Goal: Information Seeking & Learning: Learn about a topic

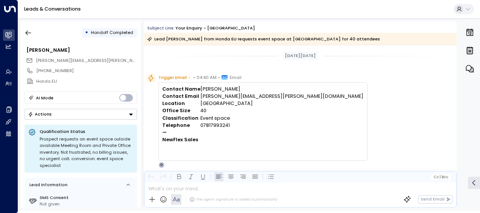
scroll to position [163, 0]
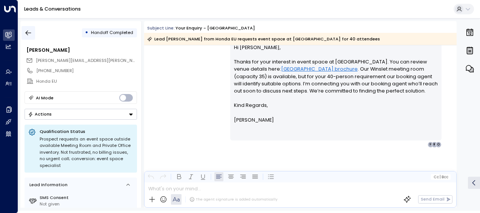
click at [28, 32] on icon "button" at bounding box center [29, 33] width 8 height 8
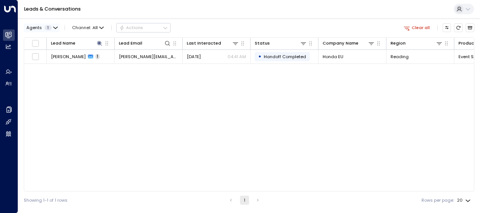
click at [57, 27] on icon "button" at bounding box center [56, 28] width 4 height 2
click at [181, 89] on div at bounding box center [240, 106] width 480 height 213
click at [101, 43] on icon at bounding box center [99, 43] width 5 height 5
click at [134, 65] on icon "button" at bounding box center [137, 66] width 6 height 6
click at [133, 65] on input "text" at bounding box center [99, 66] width 83 height 12
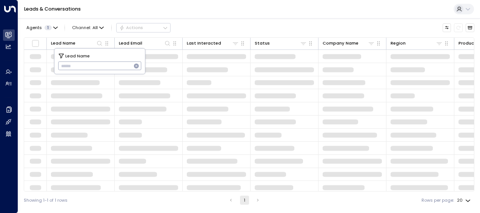
type input "**********"
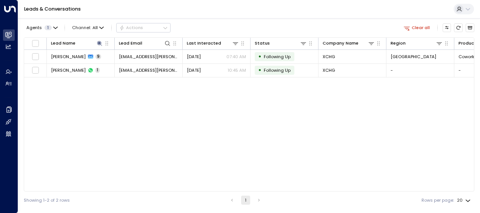
click at [234, 20] on div "Agents 1 Channel: All Actions Clear all Lead Name Lead Email Last Interacted St…" at bounding box center [249, 113] width 451 height 191
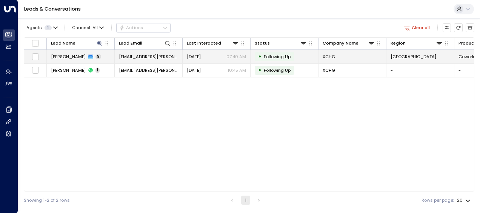
click at [204, 53] on td "[DATE] 07:40 AM" at bounding box center [217, 56] width 68 height 13
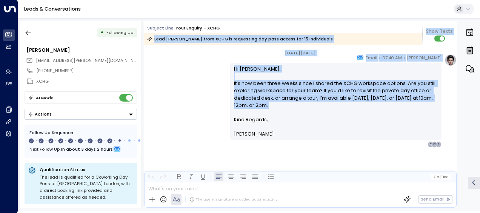
scroll to position [2530, 0]
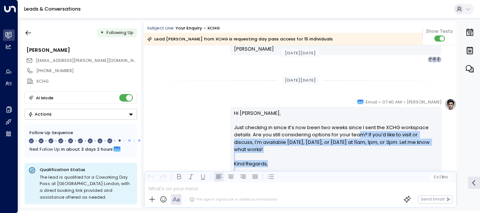
drag, startPoint x: 398, startPoint y: 116, endPoint x: 356, endPoint y: 137, distance: 47.6
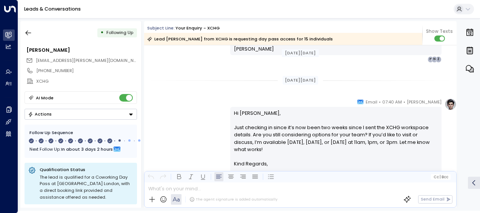
click at [248, 131] on p "Hi [PERSON_NAME], Just checking in since it’s now been two weeks since I sent t…" at bounding box center [336, 135] width 204 height 51
drag, startPoint x: 450, startPoint y: 147, endPoint x: 401, endPoint y: 136, distance: 50.3
click at [401, 136] on div "[PERSON_NAME] • 07:40 AM • Email Hi [PERSON_NAME], Just checking in since it’s …" at bounding box center [343, 144] width 227 height 93
drag, startPoint x: 401, startPoint y: 136, endPoint x: 313, endPoint y: 132, distance: 88.4
click at [313, 132] on p "Hi [PERSON_NAME], Just checking in since it’s now been two weeks since I sent t…" at bounding box center [336, 135] width 204 height 51
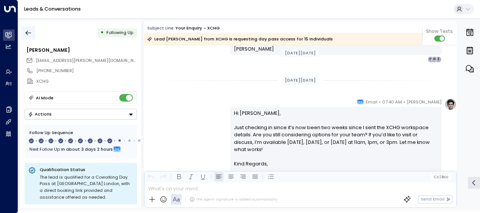
click at [25, 34] on icon "button" at bounding box center [29, 33] width 8 height 8
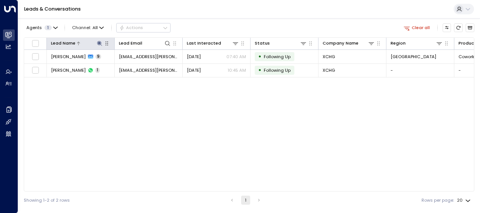
click at [99, 42] on icon at bounding box center [99, 43] width 5 height 5
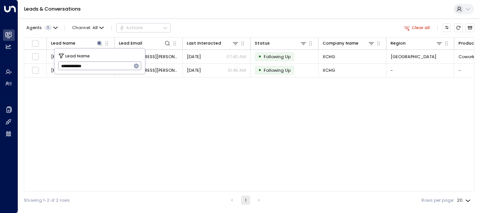
click at [139, 67] on icon "button" at bounding box center [137, 66] width 6 height 6
click at [125, 66] on input "text" at bounding box center [99, 66] width 83 height 12
paste input "**********"
type input "**********"
click at [160, 109] on div "Lead Name Lead Email Last Interacted Status Company Name Region Product # of pe…" at bounding box center [249, 114] width 451 height 154
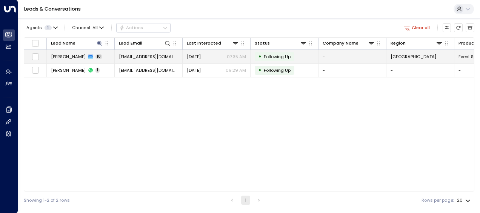
click at [149, 57] on span "[EMAIL_ADDRESS][DOMAIN_NAME]" at bounding box center [148, 57] width 59 height 6
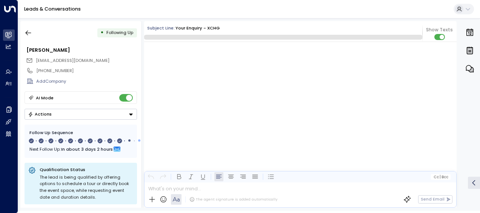
scroll to position [3394, 0]
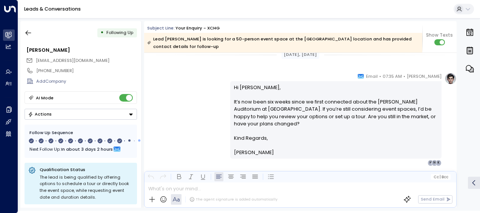
click at [432, 142] on p at bounding box center [336, 145] width 204 height 7
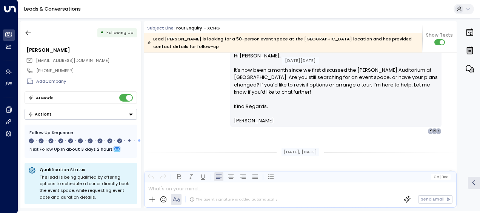
scroll to position [2973, 0]
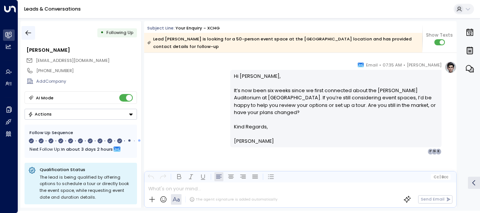
click at [29, 33] on icon "button" at bounding box center [29, 33] width 6 height 5
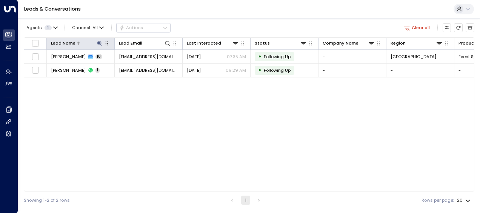
click at [101, 42] on icon at bounding box center [99, 43] width 5 height 5
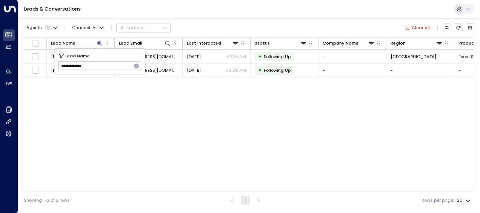
click at [136, 64] on icon "button" at bounding box center [136, 65] width 5 height 5
click at [130, 64] on input "text" at bounding box center [99, 66] width 83 height 12
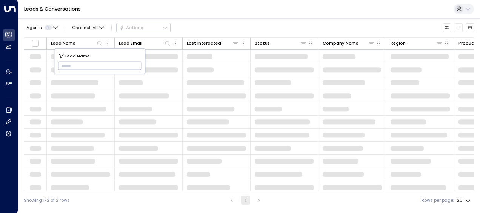
paste input "**********"
type input "**********"
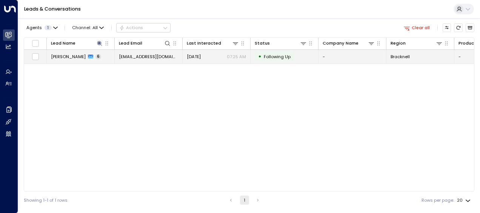
click at [205, 62] on td "[DATE] 07:25 AM" at bounding box center [217, 56] width 68 height 13
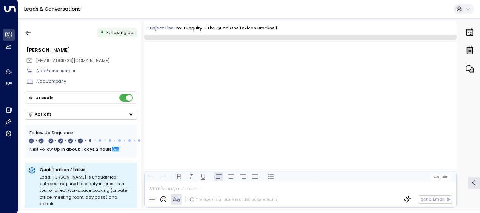
scroll to position [1553, 0]
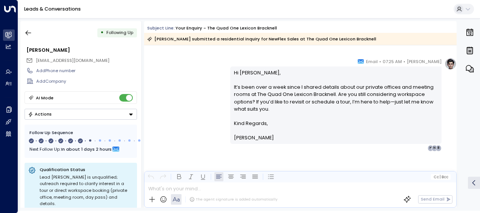
click at [417, 100] on p "Hi [PERSON_NAME], It’s been over a week since I shared details about our privat…" at bounding box center [336, 94] width 204 height 51
drag, startPoint x: 417, startPoint y: 100, endPoint x: 372, endPoint y: 108, distance: 45.2
click at [372, 108] on p "Hi [PERSON_NAME], It’s been over a week since I shared details about our privat…" at bounding box center [336, 94] width 204 height 51
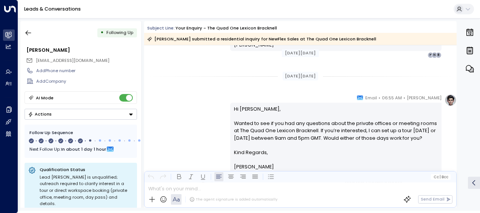
scroll to position [284, 0]
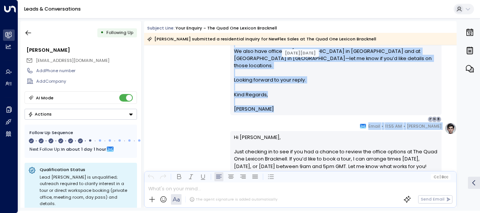
drag, startPoint x: 182, startPoint y: 120, endPoint x: 196, endPoint y: 133, distance: 18.4
click at [196, 133] on div "[PERSON_NAME] • 11:55 AM • Email Hi [PERSON_NAME], Just checking in to see if y…" at bounding box center [300, 165] width 313 height 86
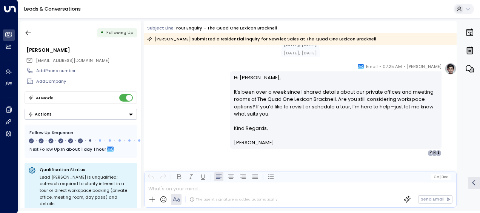
scroll to position [858, 0]
